Goal: Find specific page/section: Find specific page/section

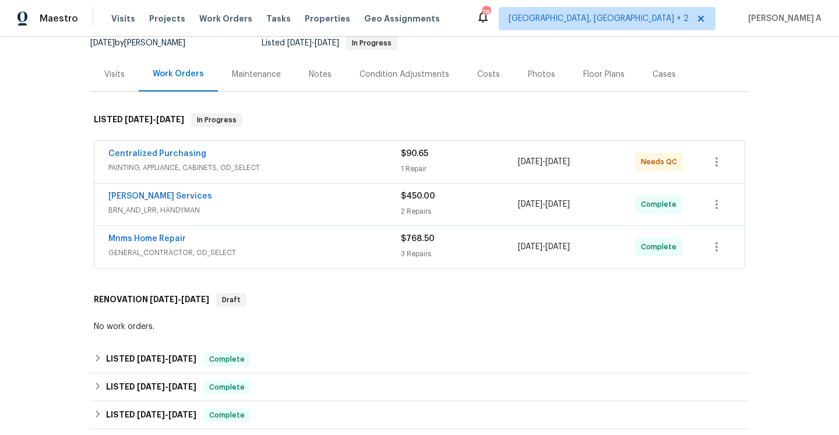
scroll to position [118, 0]
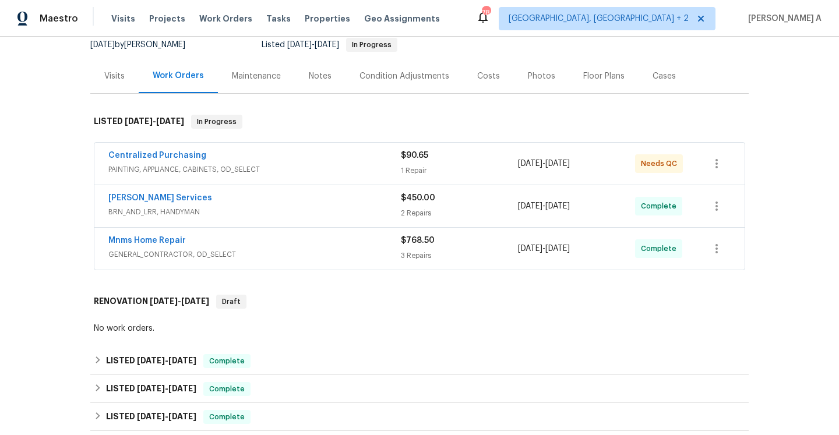
click at [345, 256] on span "GENERAL_CONTRACTOR, OD_SELECT" at bounding box center [254, 255] width 292 height 12
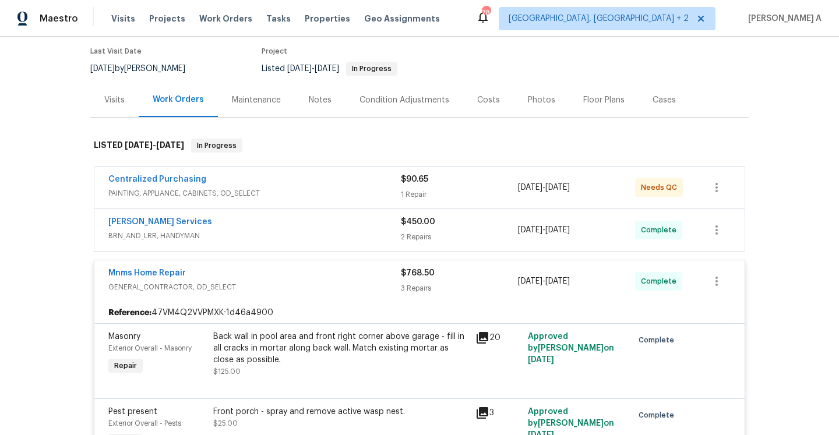
scroll to position [89, 0]
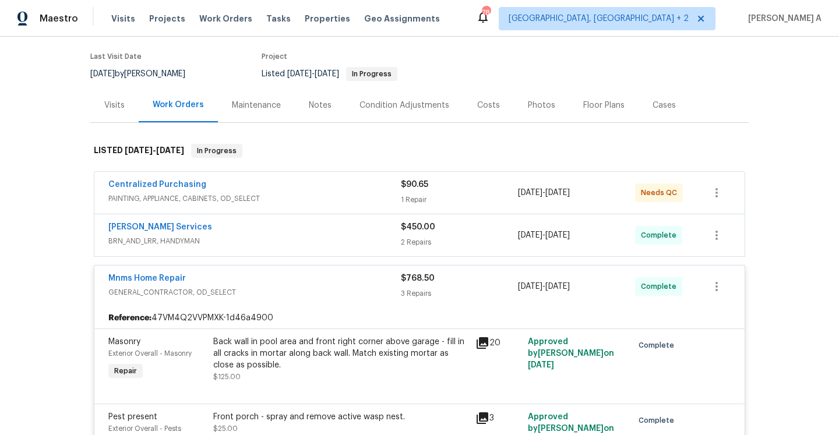
click at [346, 276] on div "Mnms Home Repair" at bounding box center [254, 280] width 292 height 14
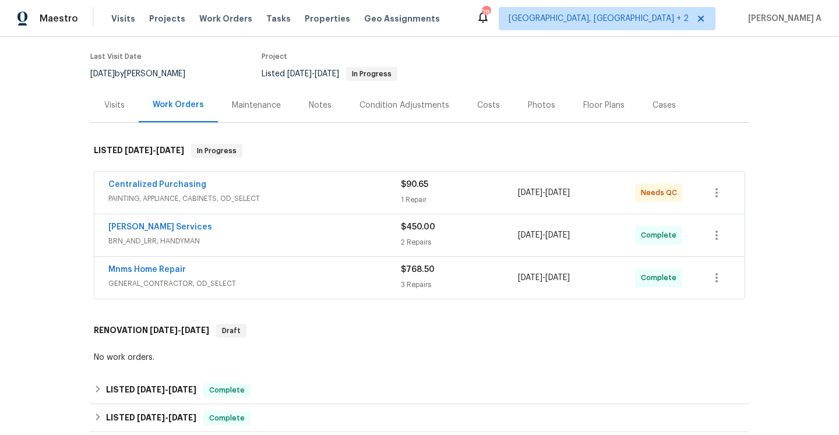
click at [106, 92] on div "Visits" at bounding box center [114, 105] width 48 height 34
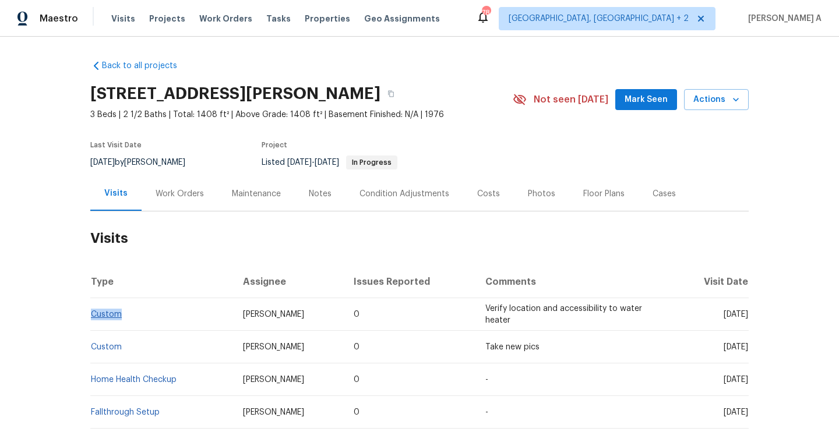
drag, startPoint x: 133, startPoint y: 316, endPoint x: 93, endPoint y: 316, distance: 40.2
click at [93, 316] on td "Custom" at bounding box center [161, 314] width 143 height 33
copy link "Custom"
click at [155, 187] on div "Work Orders" at bounding box center [180, 193] width 76 height 34
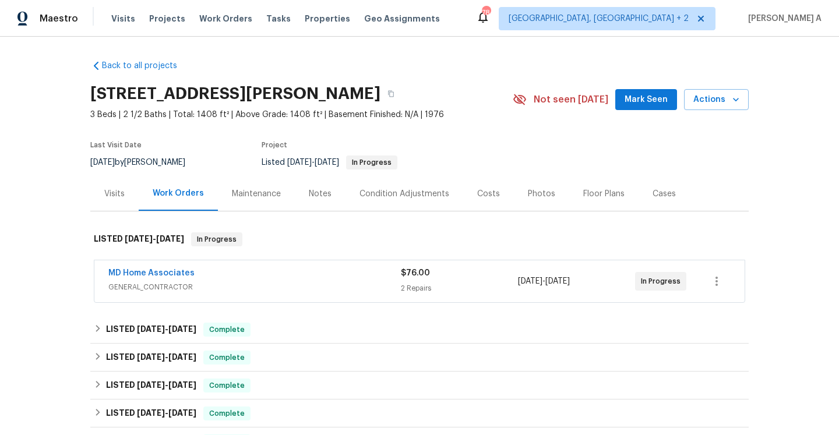
click at [202, 275] on div "MD Home Associates" at bounding box center [254, 274] width 292 height 14
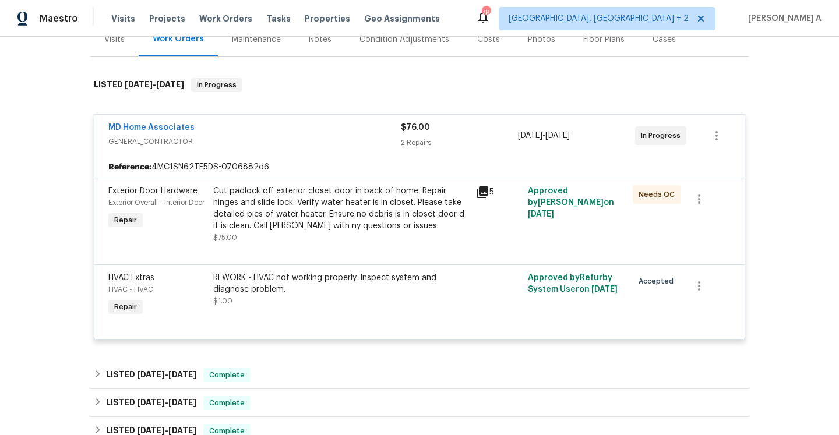
scroll to position [185, 0]
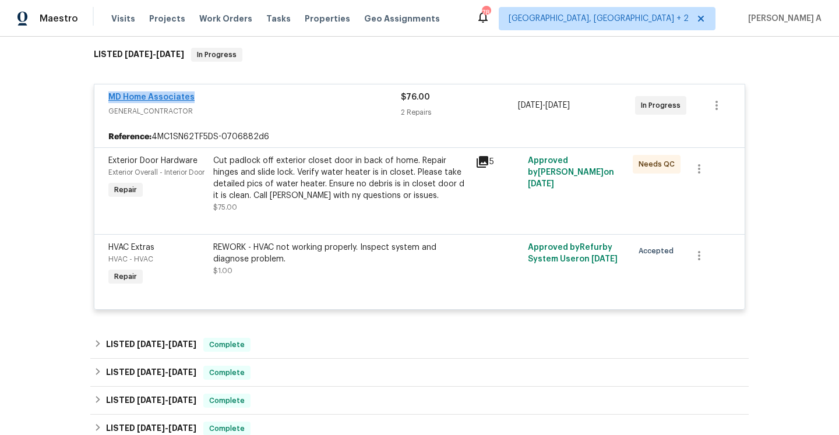
drag, startPoint x: 196, startPoint y: 100, endPoint x: 110, endPoint y: 100, distance: 85.6
click at [110, 100] on div "MD Home Associates" at bounding box center [254, 98] width 292 height 14
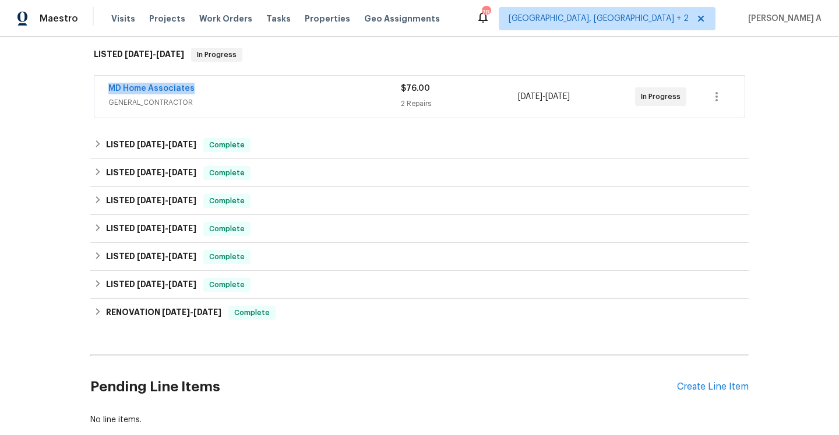
copy link "MD Home Associates"
click at [253, 92] on div "MD Home Associates" at bounding box center [254, 90] width 292 height 14
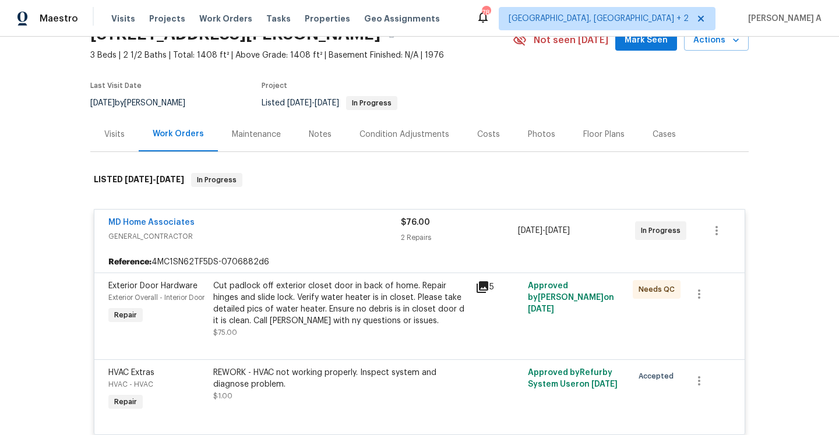
scroll to position [50, 0]
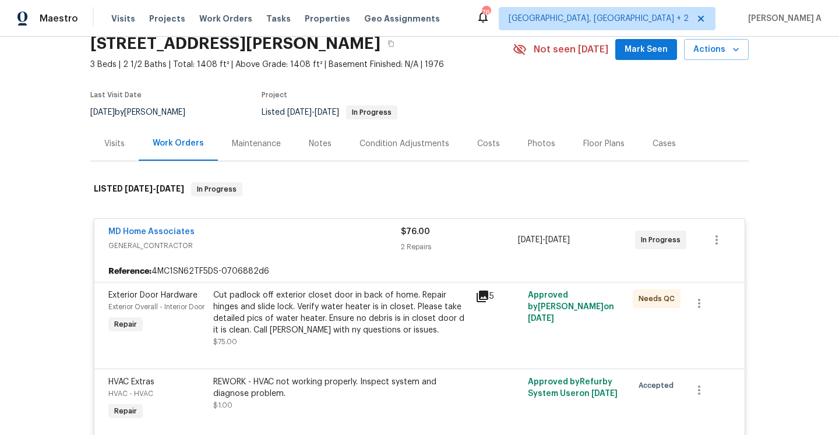
click at [316, 300] on div "Cut padlock off exterior closet door in back of home. Repair hinges and slide l…" at bounding box center [340, 312] width 255 height 47
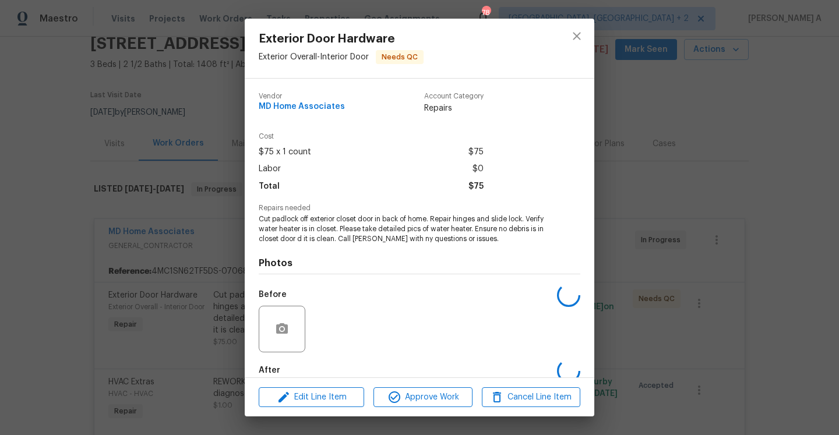
scroll to position [62, 0]
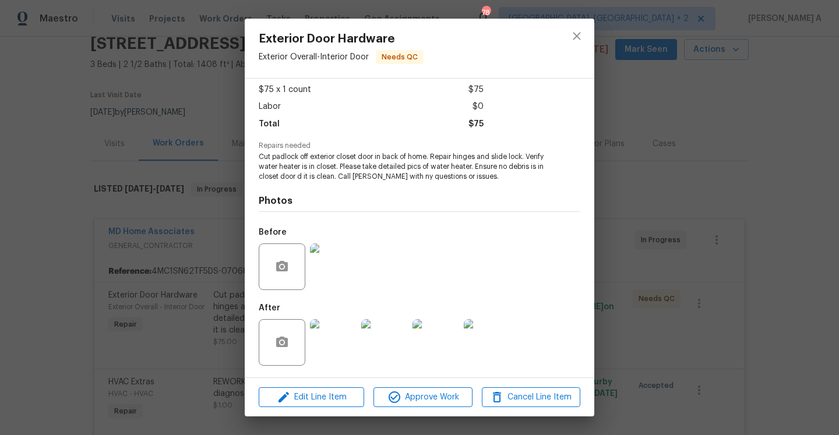
click at [326, 282] on img at bounding box center [333, 266] width 47 height 47
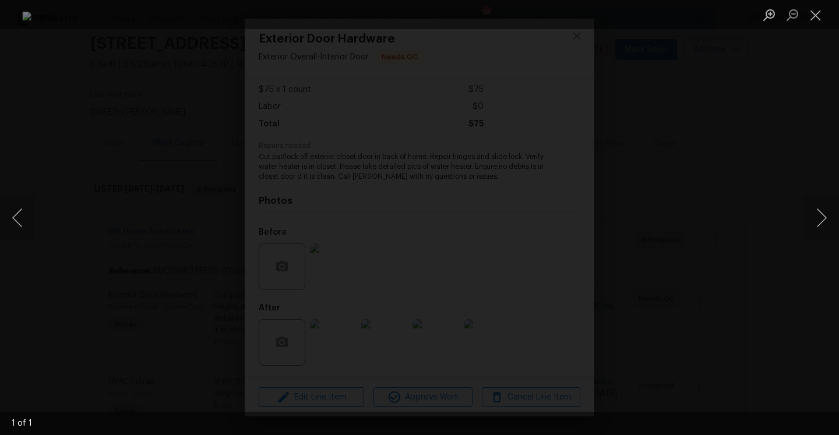
click at [732, 217] on div "Lightbox" at bounding box center [419, 217] width 839 height 435
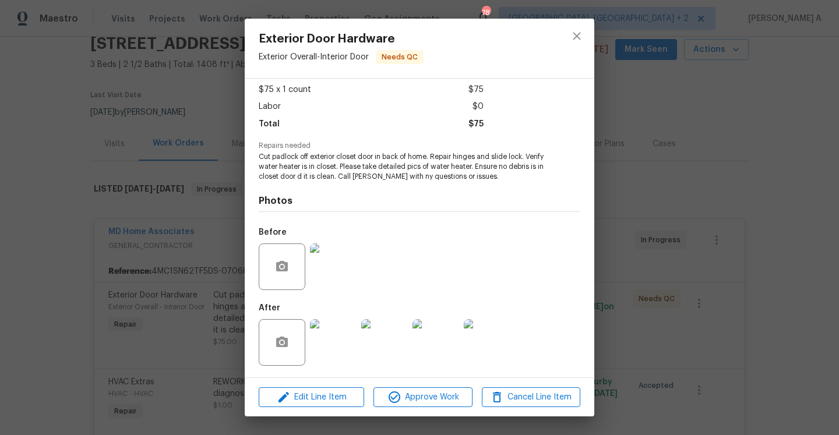
click at [160, 201] on div "Exterior Door Hardware Exterior Overall - Interior Door Needs QC Vendor MD Home…" at bounding box center [419, 217] width 839 height 435
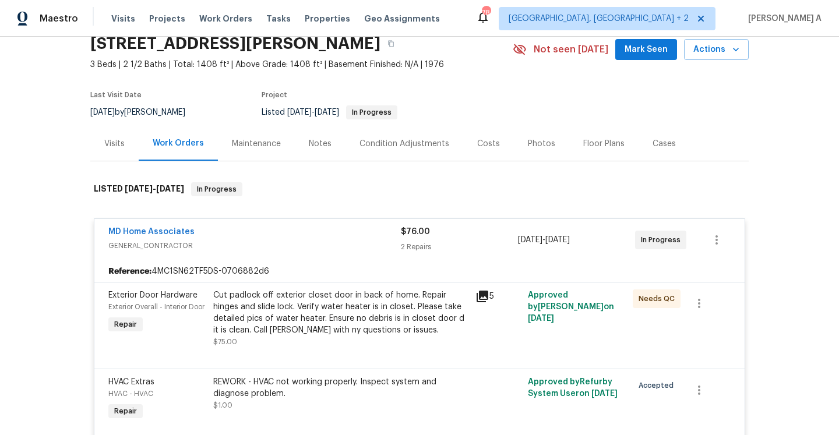
click at [127, 150] on div "Visits" at bounding box center [114, 143] width 48 height 34
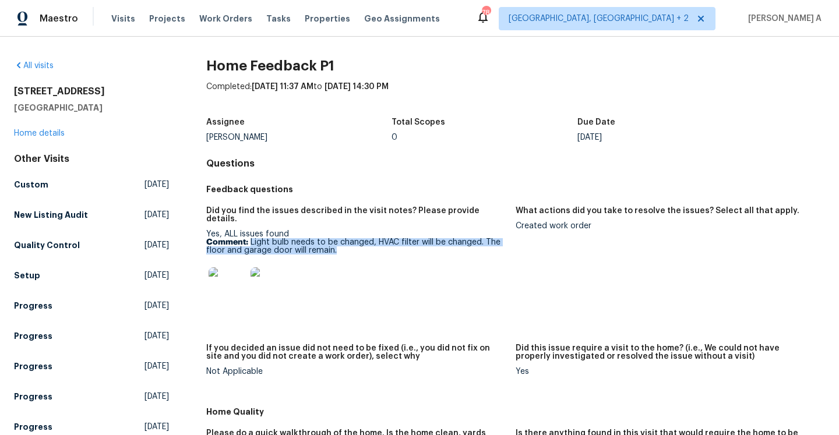
drag, startPoint x: 250, startPoint y: 234, endPoint x: 349, endPoint y: 242, distance: 99.3
click at [349, 242] on p "Comment: Light bulb needs to be changed, HVAC filter will be changed. The floor…" at bounding box center [356, 246] width 300 height 16
copy p "Light bulb needs to be changed, HVAC filter will be changed. The floor and gara…"
click at [52, 135] on link "Home details" at bounding box center [39, 133] width 51 height 8
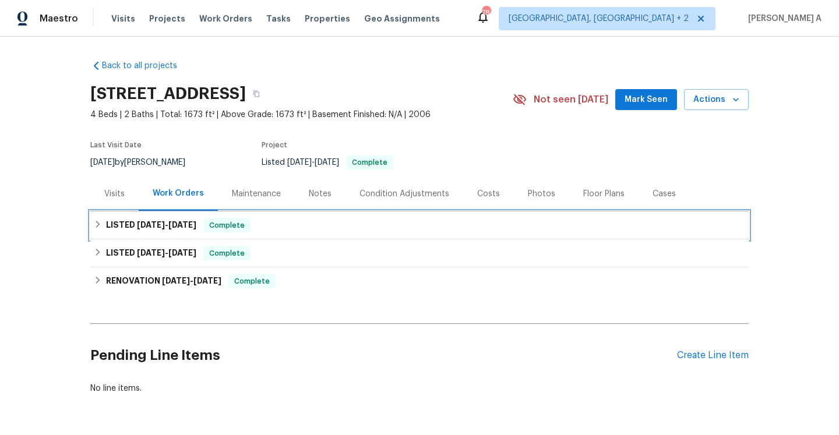
click at [190, 229] on h6 "LISTED [DATE] - [DATE]" at bounding box center [151, 225] width 90 height 14
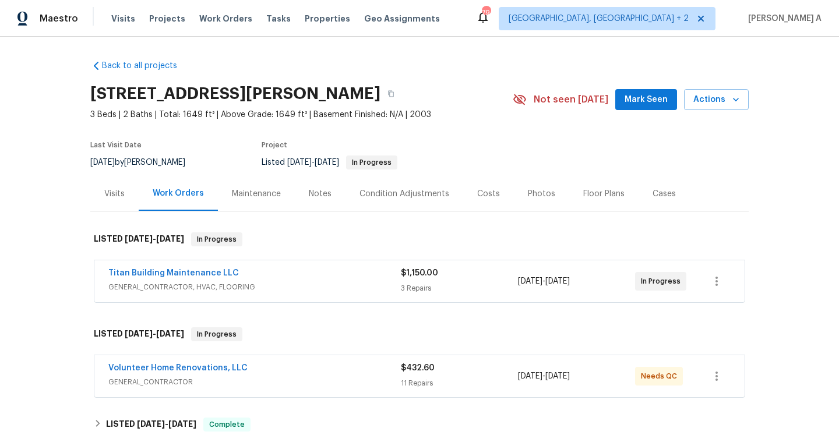
click at [335, 262] on div "Titan Building Maintenance LLC GENERAL_CONTRACTOR, HVAC, FLOORING $1,150.00 3 R…" at bounding box center [419, 281] width 650 height 42
click at [345, 280] on div "Titan Building Maintenance LLC" at bounding box center [254, 274] width 292 height 14
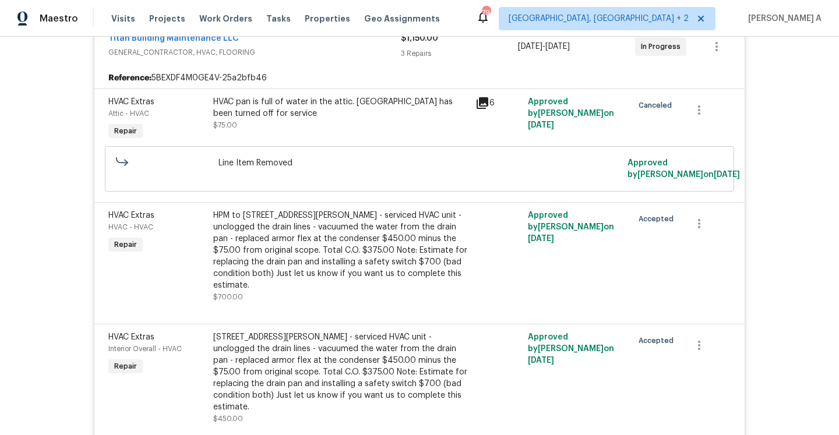
scroll to position [140, 0]
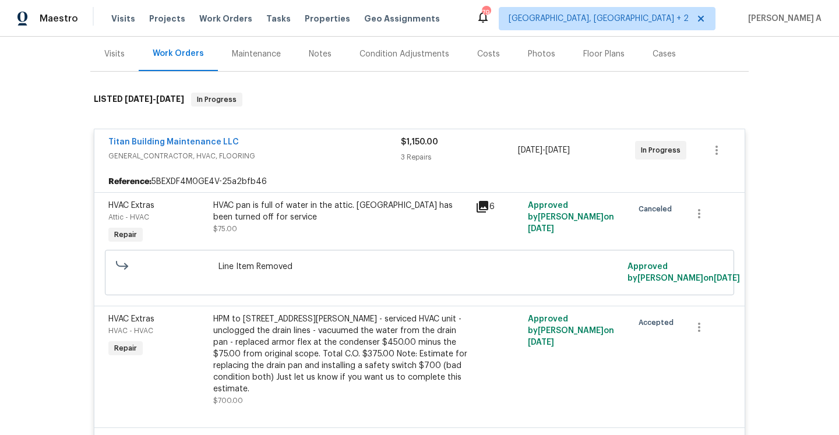
click at [306, 140] on div "Titan Building Maintenance LLC" at bounding box center [254, 143] width 292 height 14
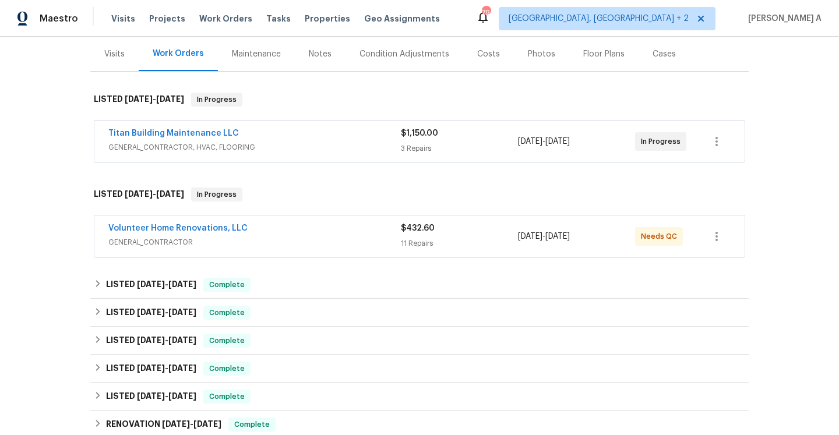
click at [323, 236] on span "GENERAL_CONTRACTOR" at bounding box center [254, 242] width 292 height 12
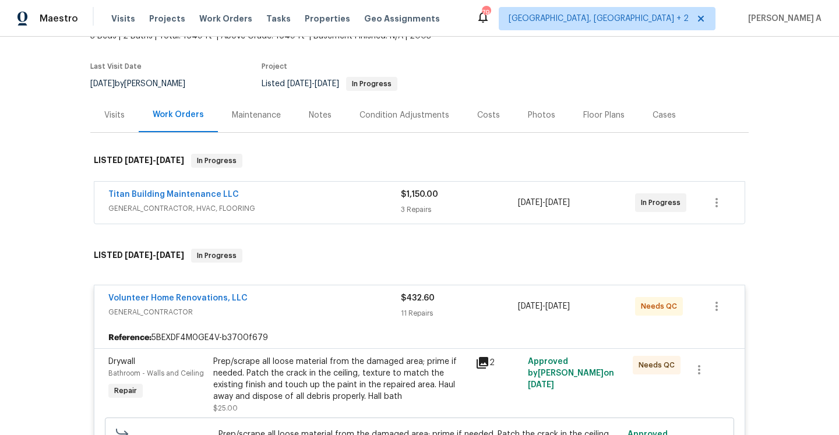
scroll to position [145, 0]
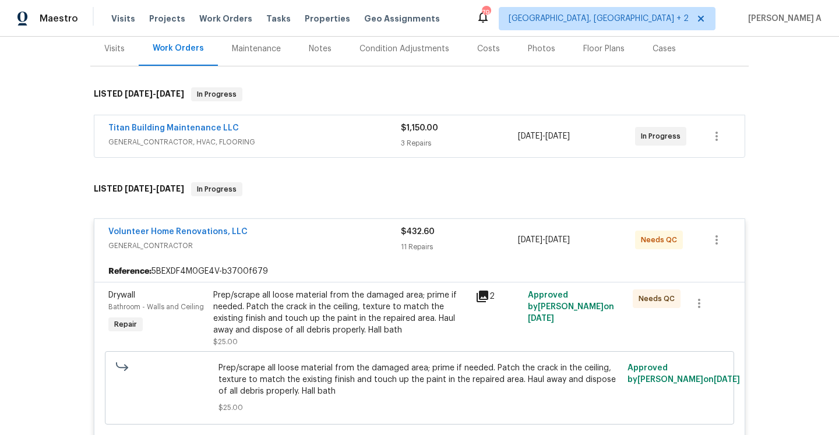
click at [327, 248] on span "GENERAL_CONTRACTOR" at bounding box center [254, 246] width 292 height 12
